Goal: Check status: Check status

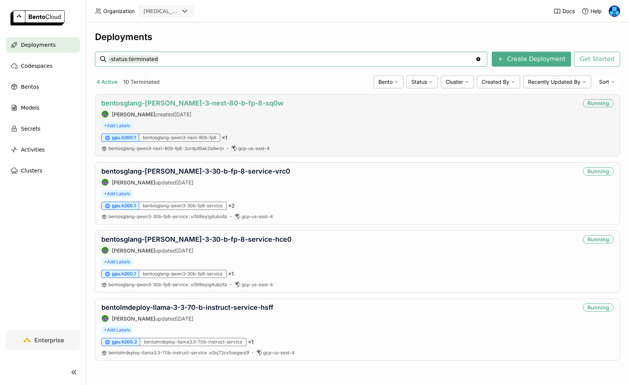
click at [224, 106] on link "bentosglang-[PERSON_NAME]-3-next-80-b-fp-8-sq0w" at bounding box center [192, 103] width 182 height 8
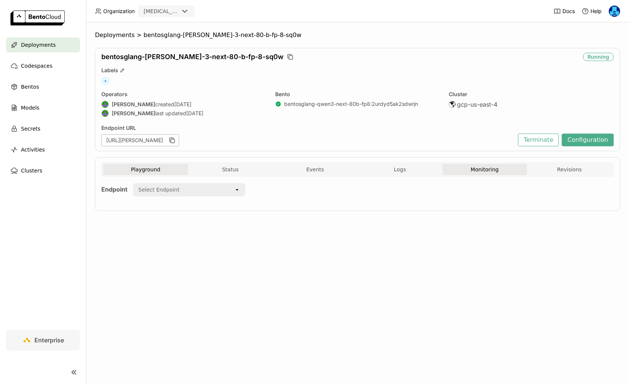
click at [470, 173] on button "Monitoring" at bounding box center [484, 169] width 85 height 11
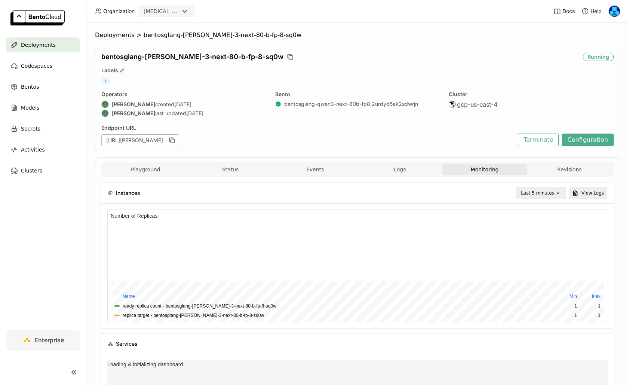
click at [532, 194] on div "Last 5 minutes" at bounding box center [537, 192] width 33 height 7
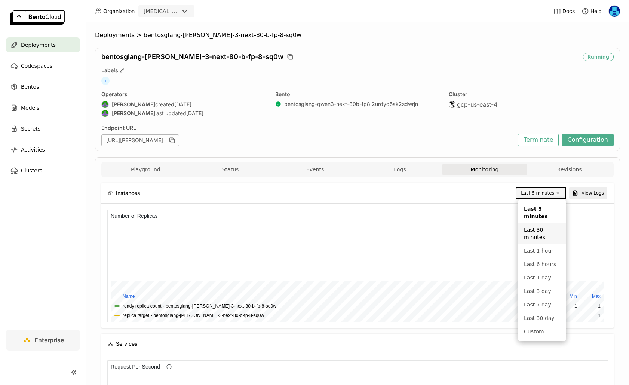
scroll to position [112, 166]
click at [536, 277] on div "Last 1 day" at bounding box center [542, 277] width 36 height 7
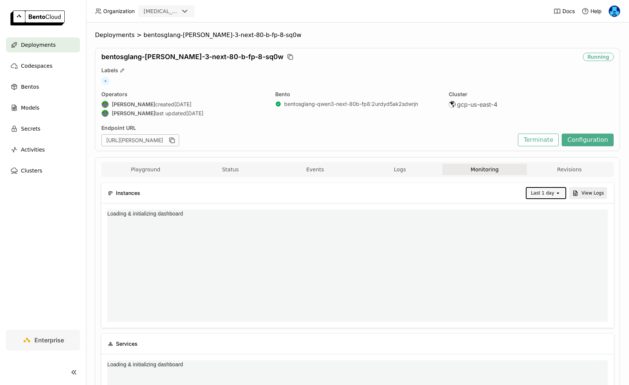
scroll to position [0, 0]
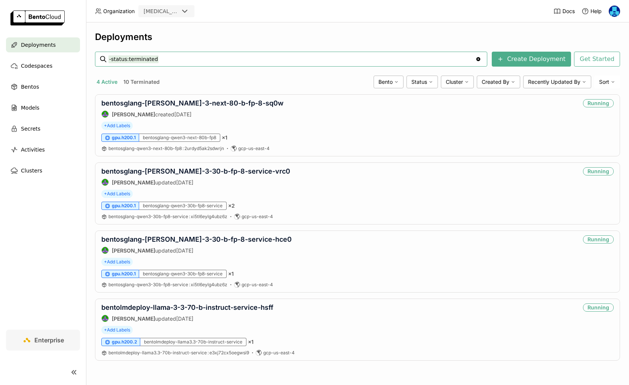
click at [39, 228] on nav "Deployments Codespaces Bentos Models Secrets Activities Clusters" at bounding box center [43, 183] width 86 height 292
